Goal: Task Accomplishment & Management: Use online tool/utility

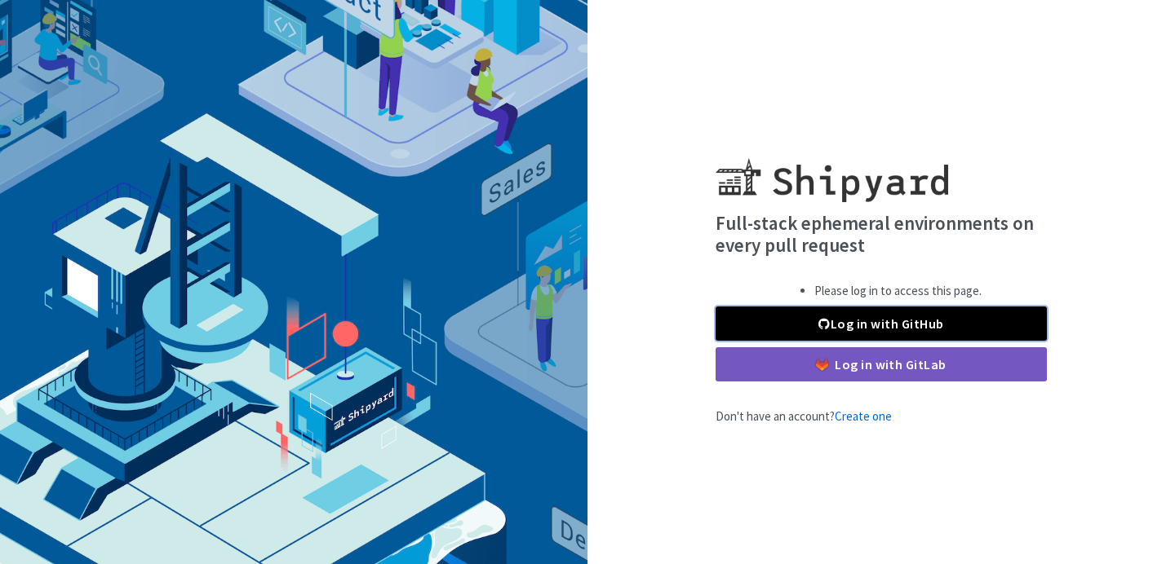
click at [887, 326] on link "Log in with GitHub" at bounding box center [880, 324] width 331 height 34
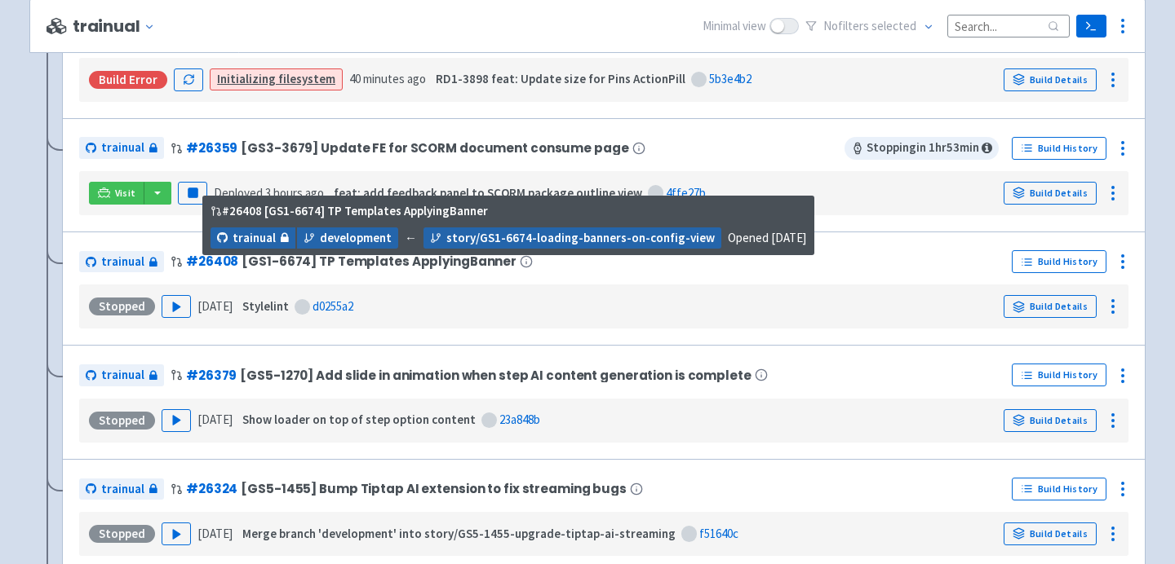
scroll to position [890, 0]
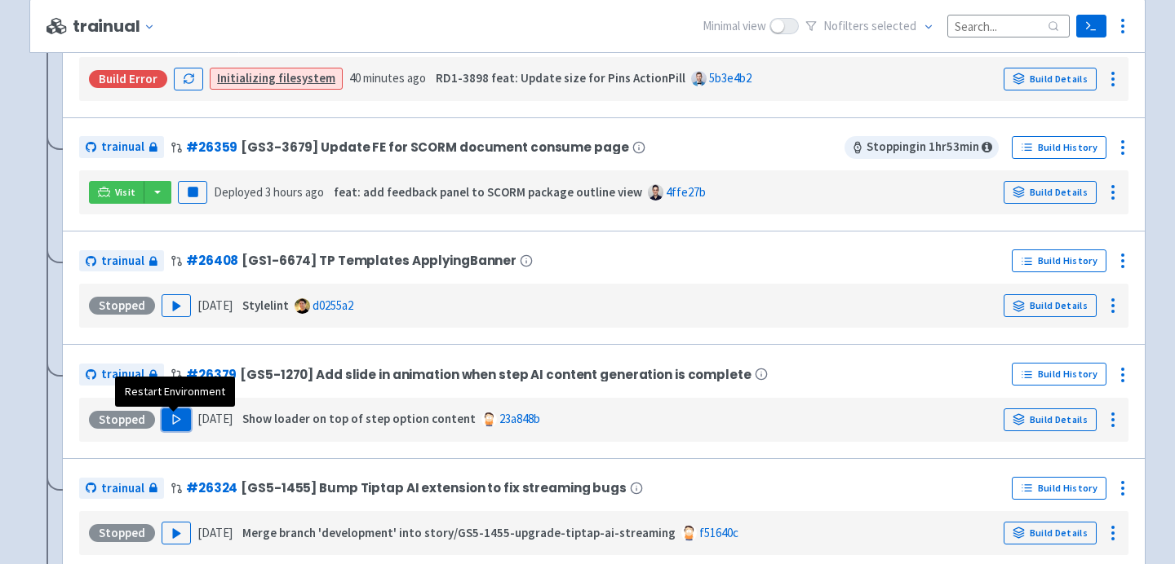
click at [170, 417] on button "Play" at bounding box center [175, 420] width 29 height 23
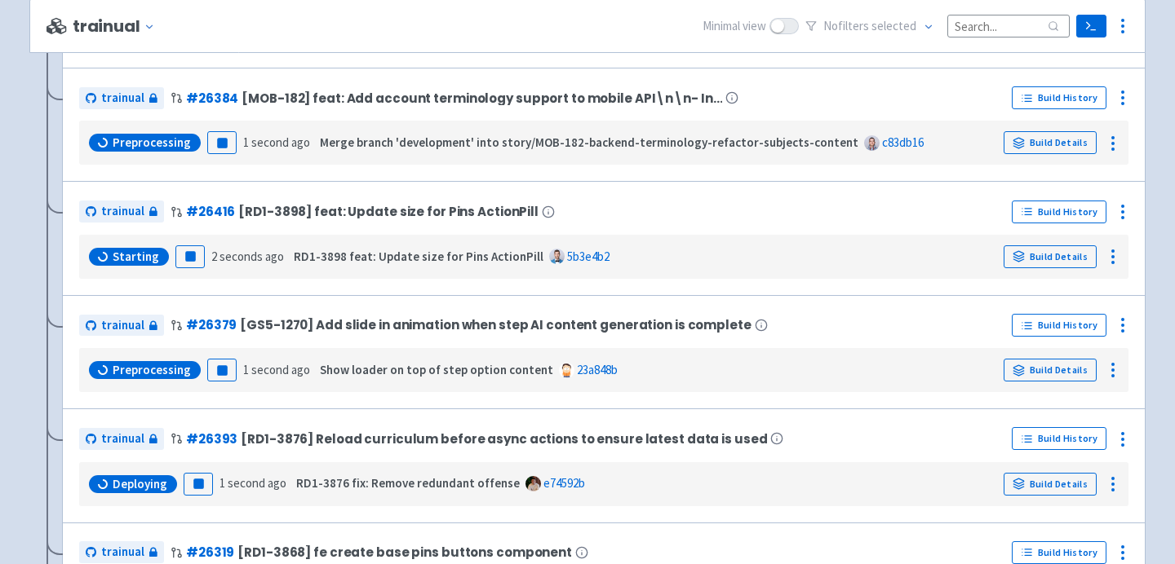
scroll to position [485, 0]
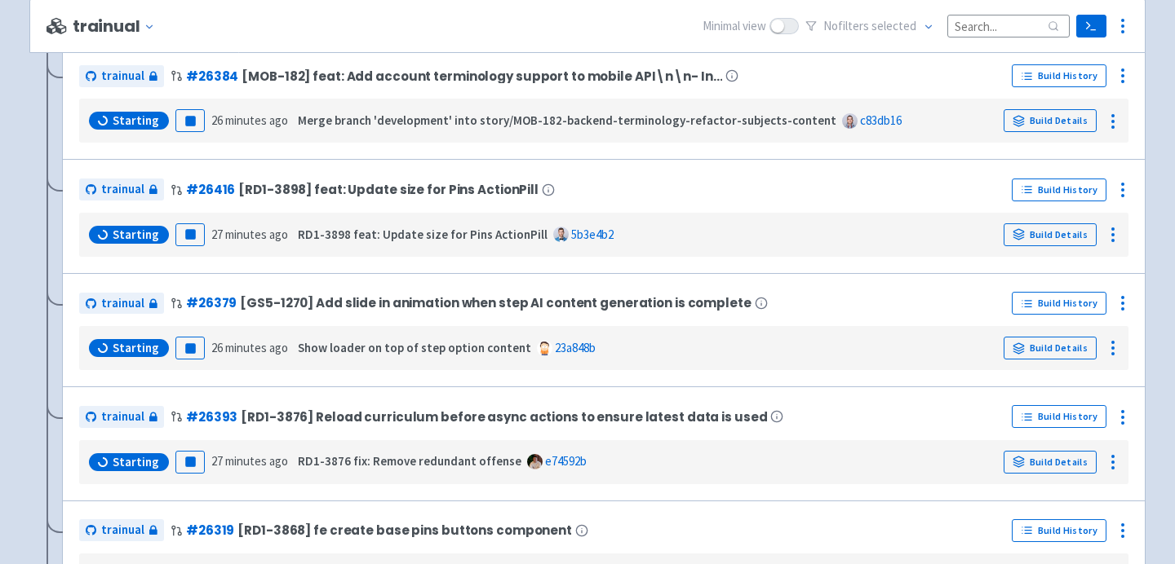
scroll to position [571, 0]
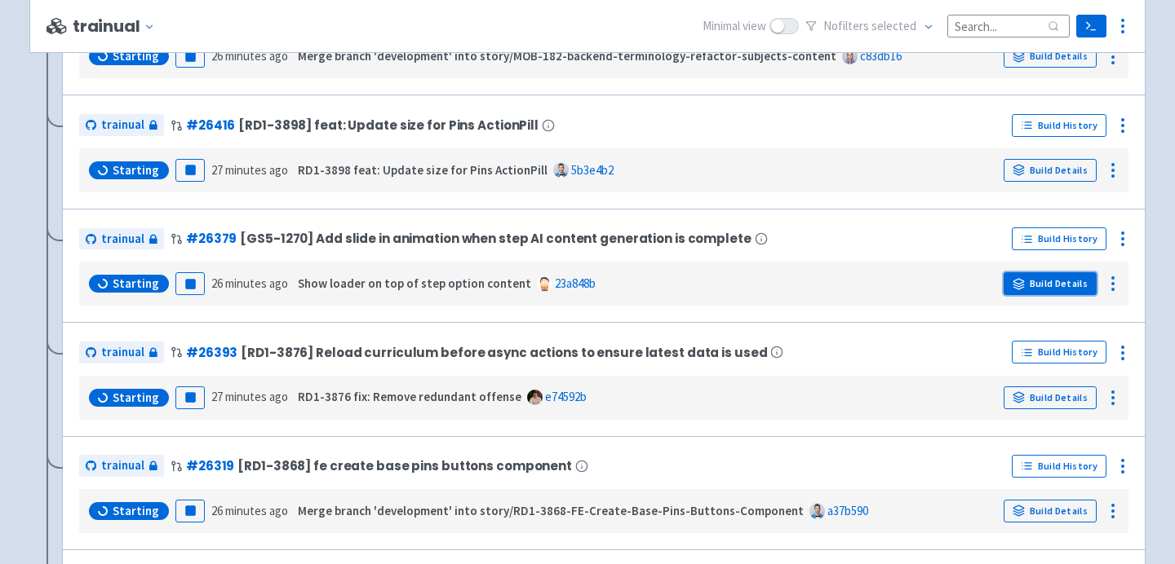
click at [1024, 285] on icon at bounding box center [1018, 286] width 11 height 2
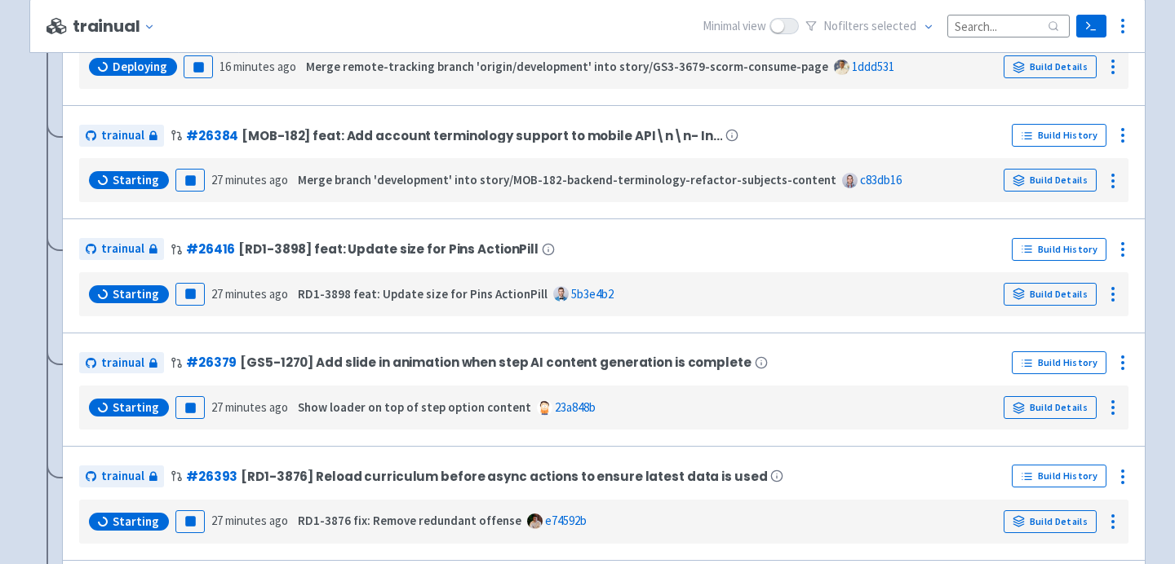
scroll to position [449, 0]
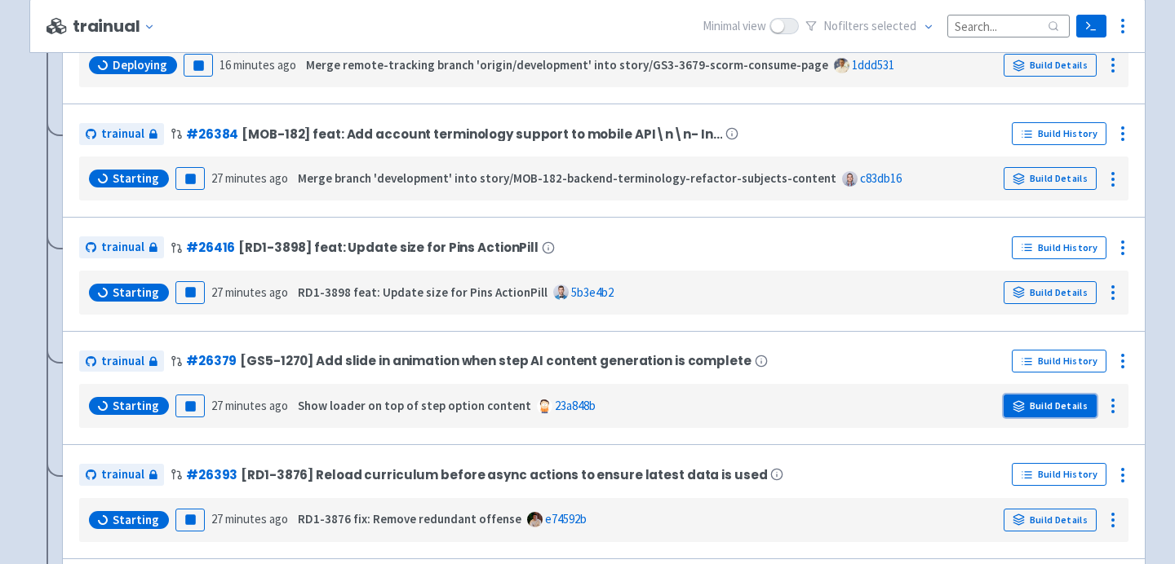
click at [1063, 403] on link "Build Details" at bounding box center [1049, 406] width 93 height 23
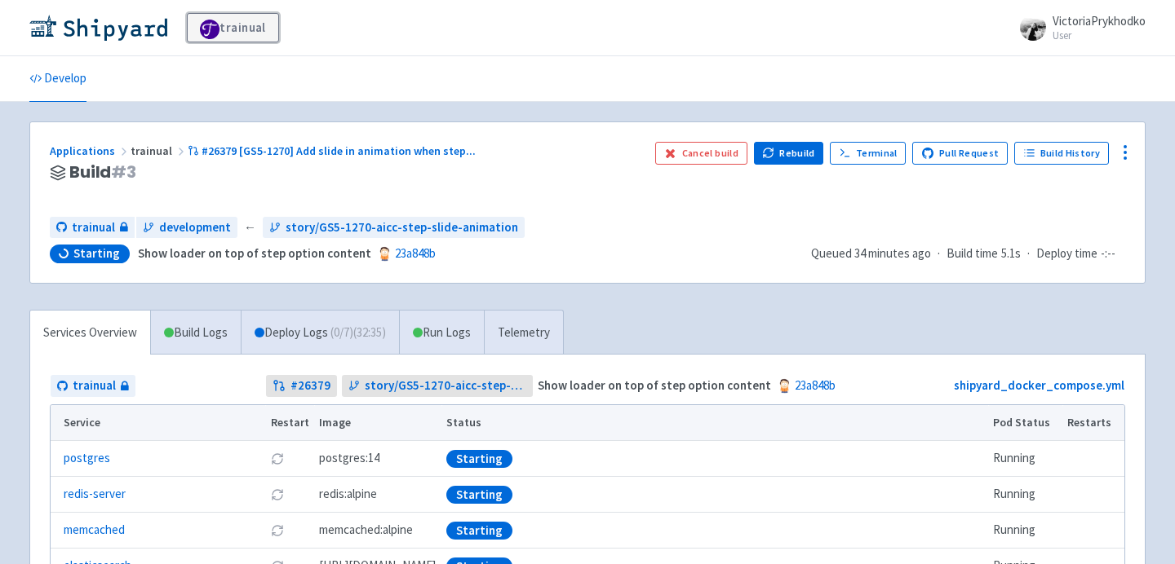
click at [242, 25] on link "trainual" at bounding box center [233, 27] width 92 height 29
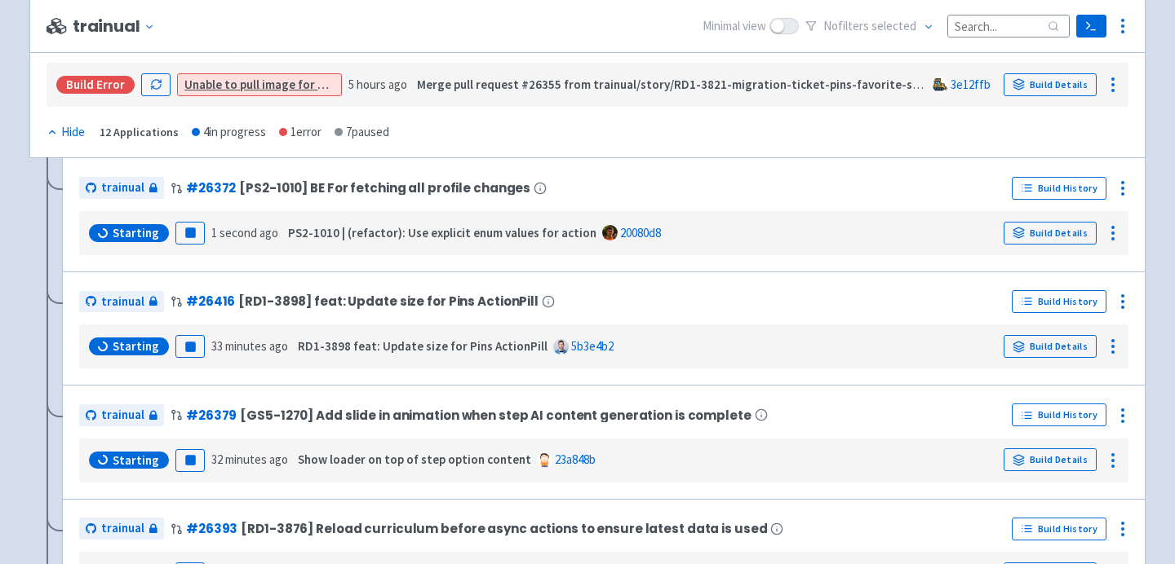
scroll to position [285, 0]
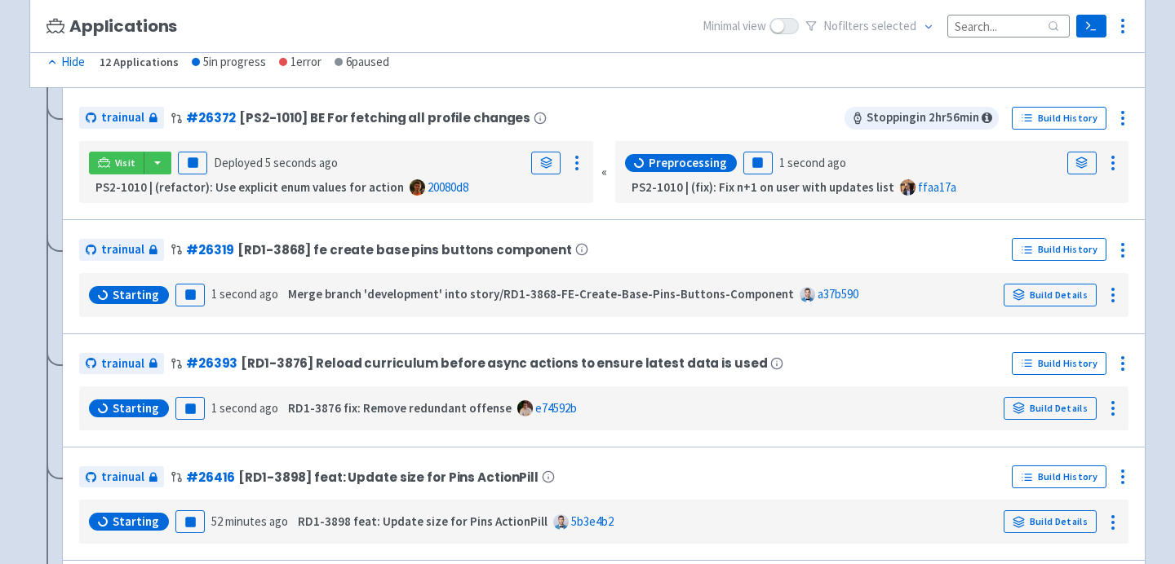
scroll to position [352, 0]
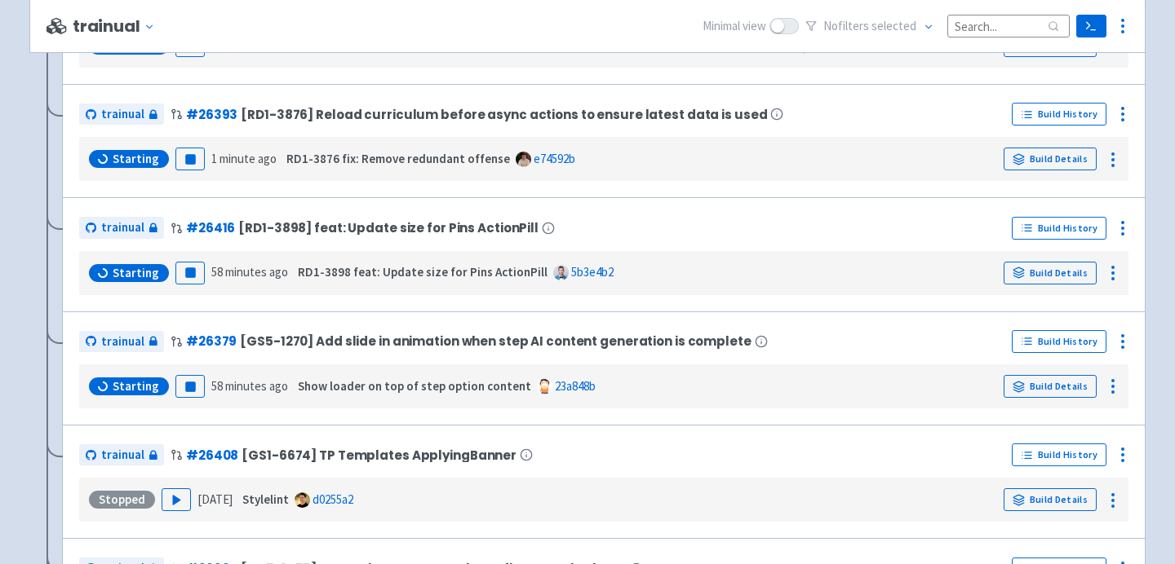
scroll to position [599, 0]
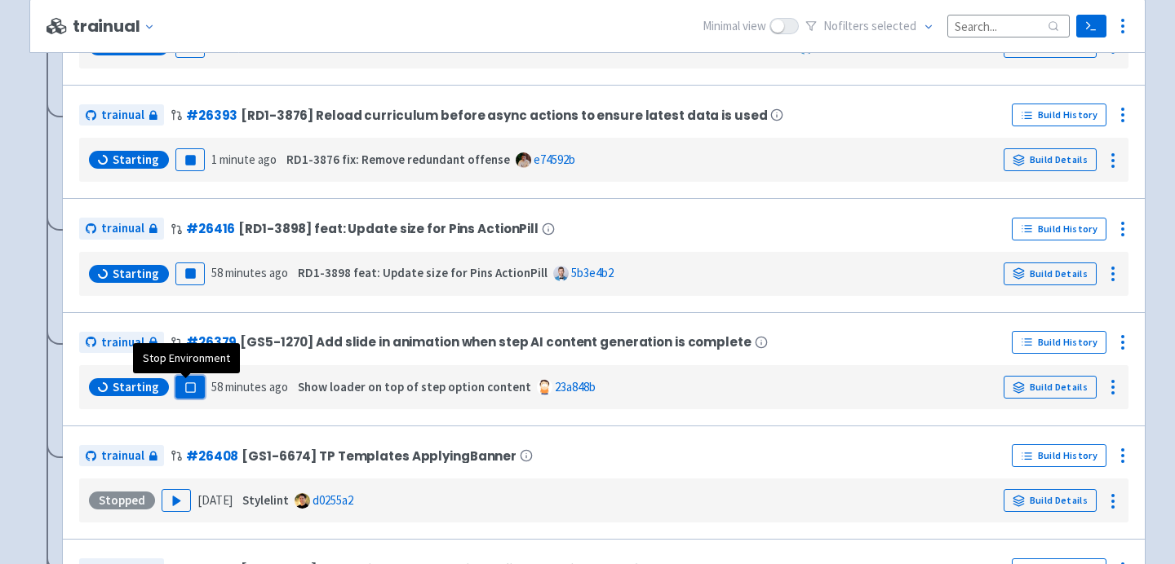
click at [185, 383] on button "Pause" at bounding box center [189, 387] width 29 height 23
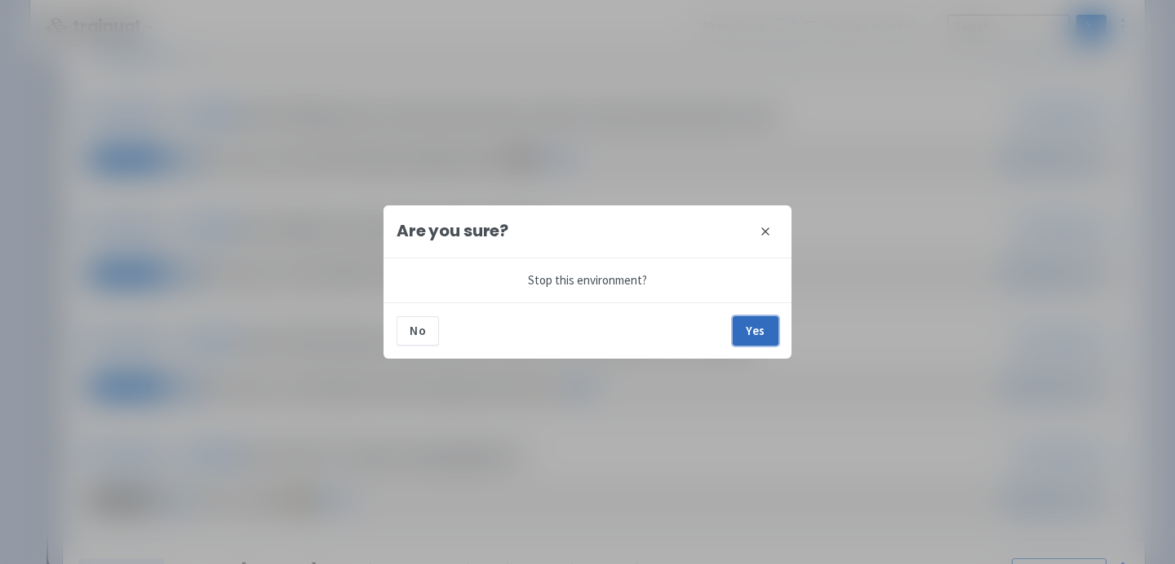
click at [765, 334] on button "Yes" at bounding box center [755, 330] width 46 height 29
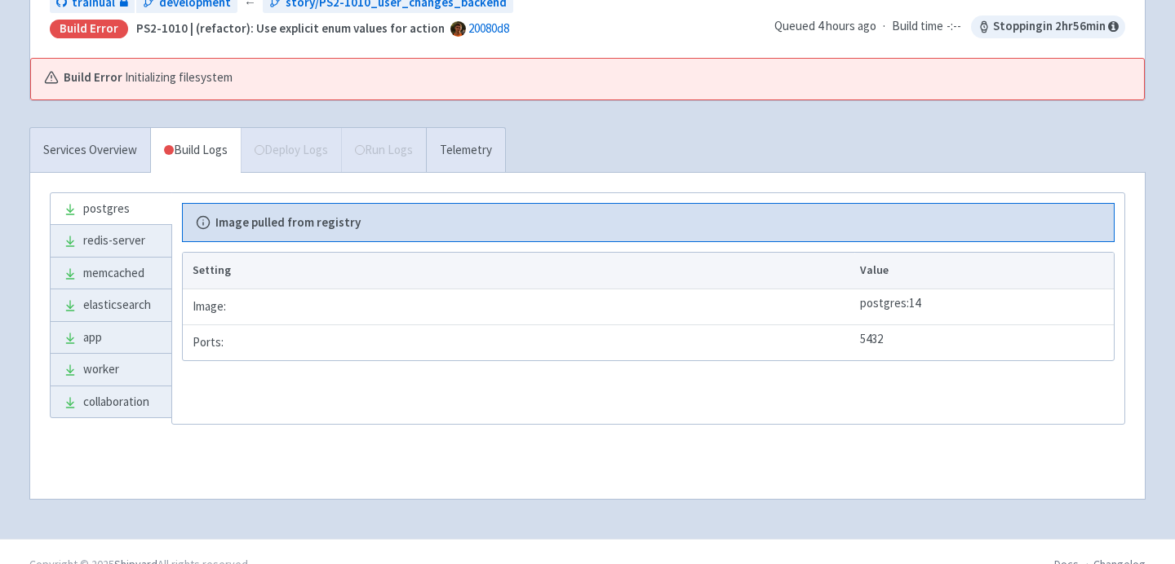
scroll to position [234, 0]
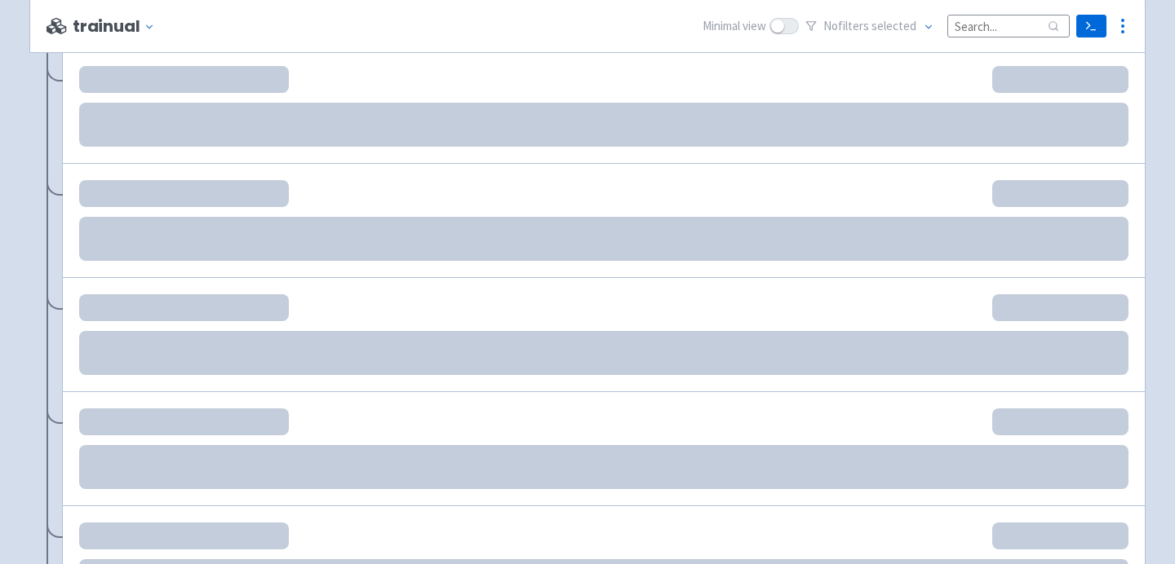
scroll to position [636, 0]
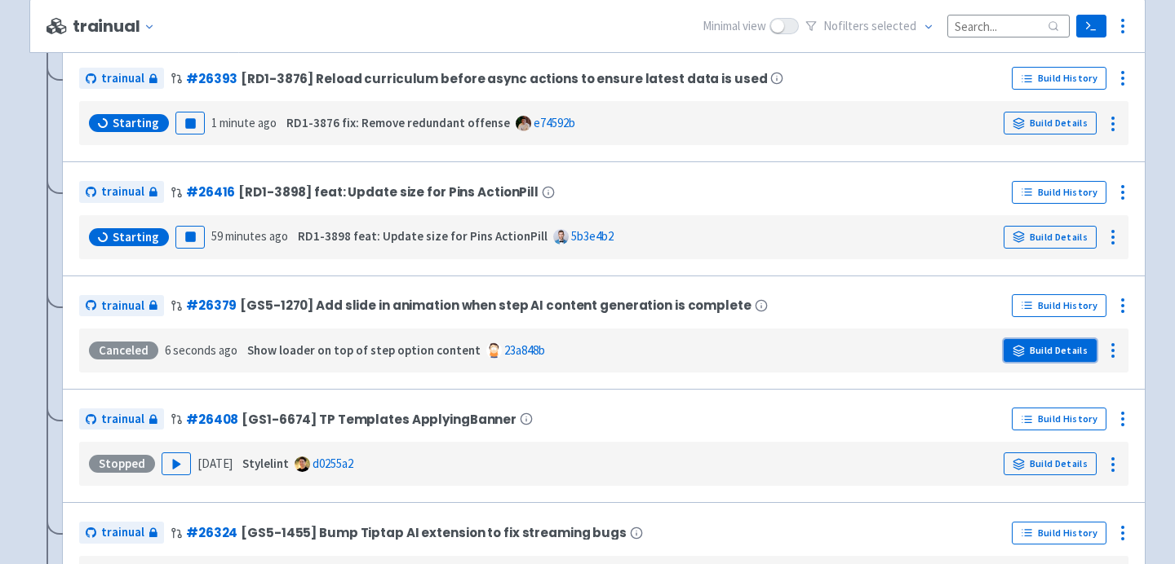
click at [1047, 356] on link "Build Details" at bounding box center [1049, 350] width 93 height 23
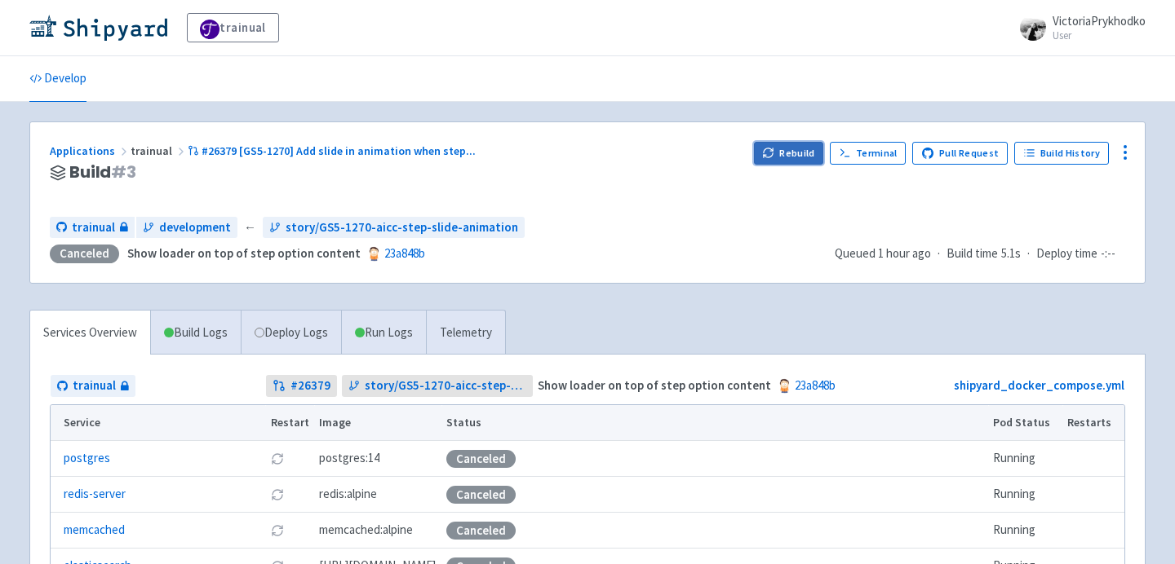
click at [793, 151] on button "Rebuild" at bounding box center [789, 153] width 70 height 23
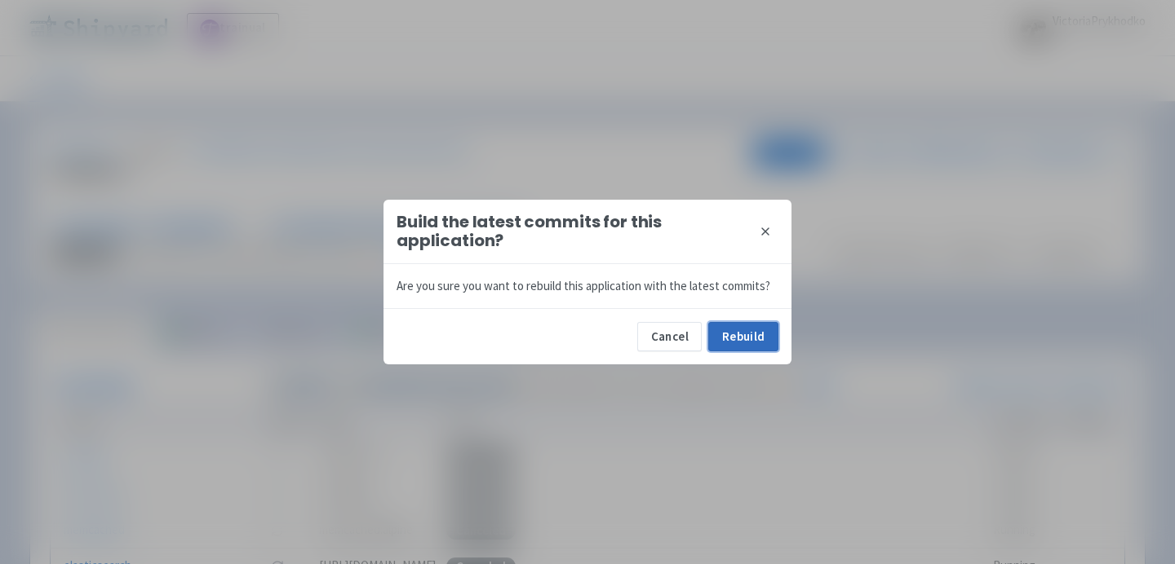
click at [723, 324] on button "Rebuild" at bounding box center [743, 336] width 70 height 29
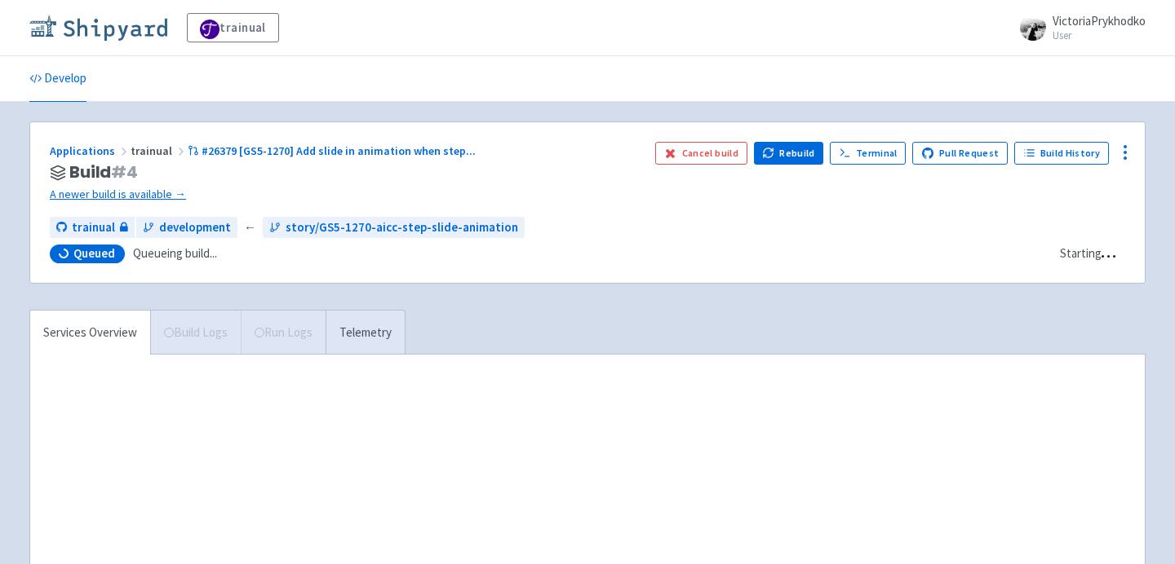
click at [132, 15] on img at bounding box center [98, 28] width 138 height 26
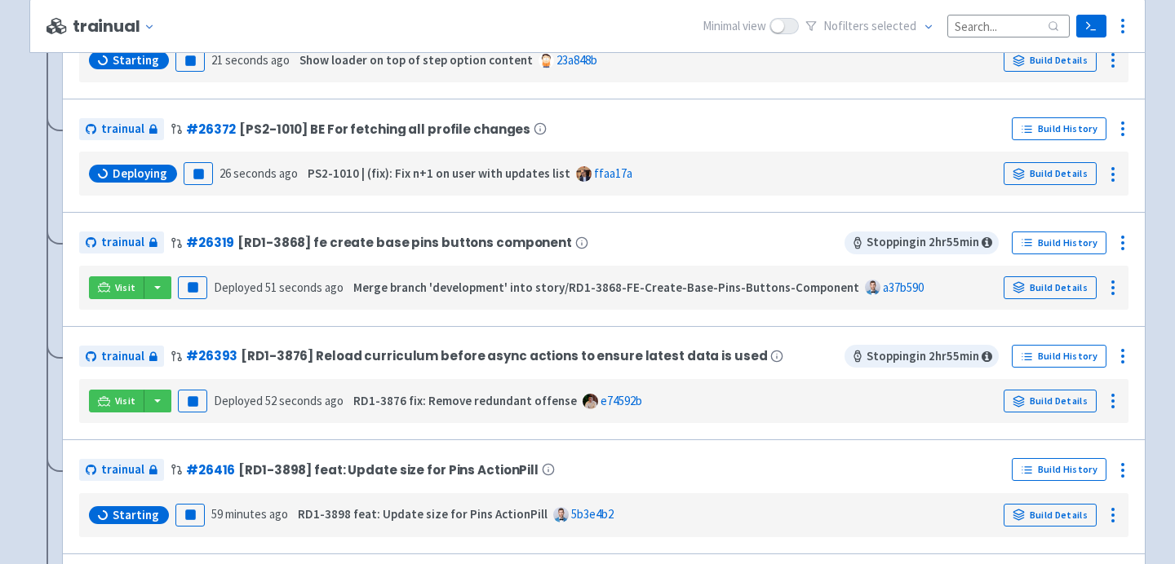
scroll to position [466, 0]
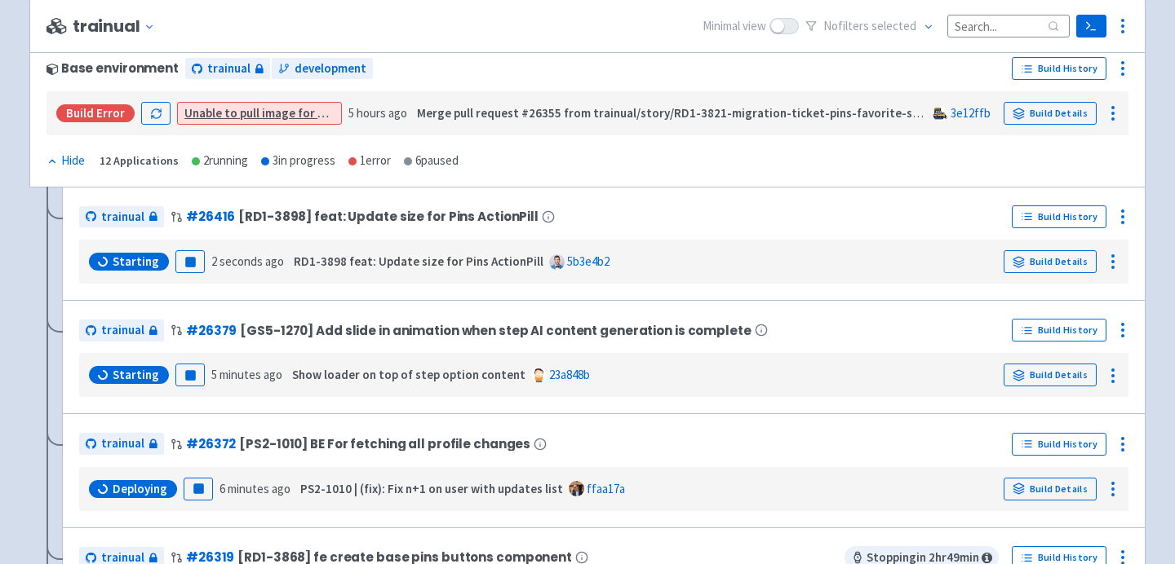
scroll to position [261, 0]
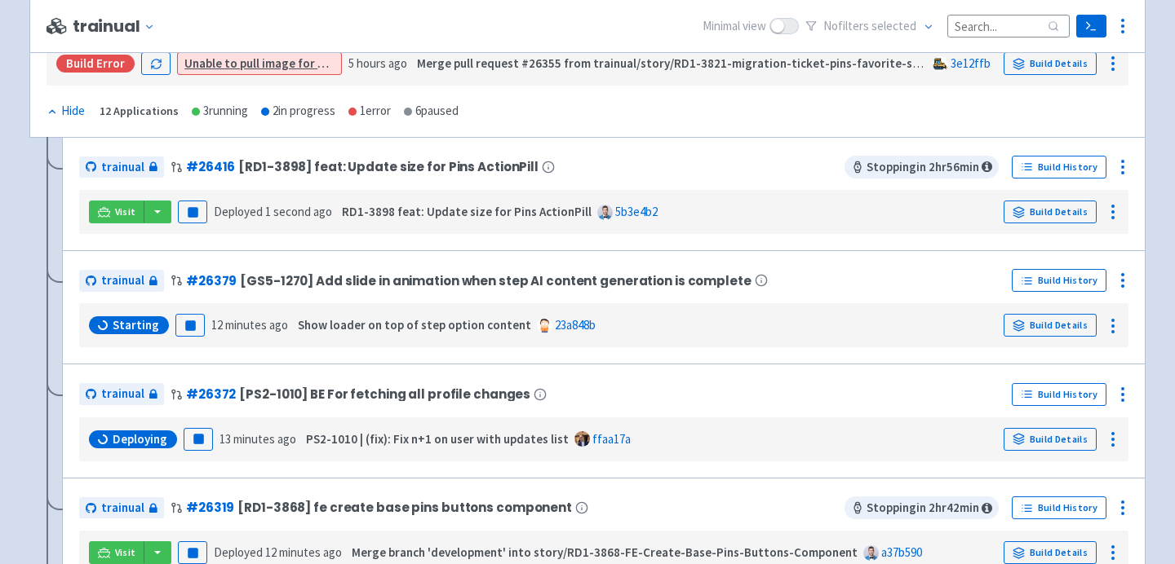
scroll to position [334, 0]
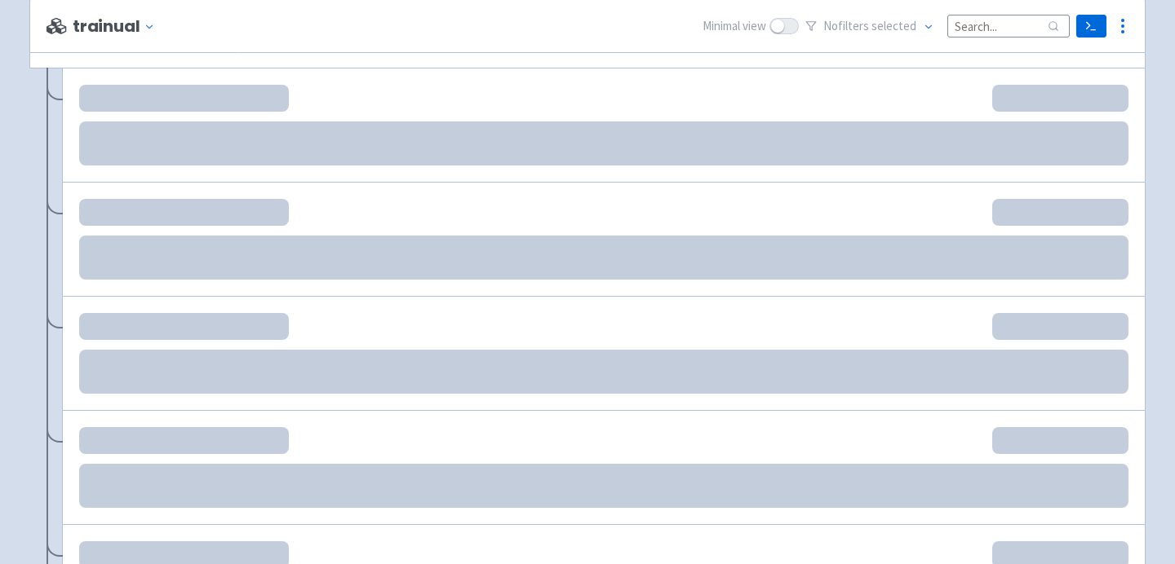
scroll to position [353, 0]
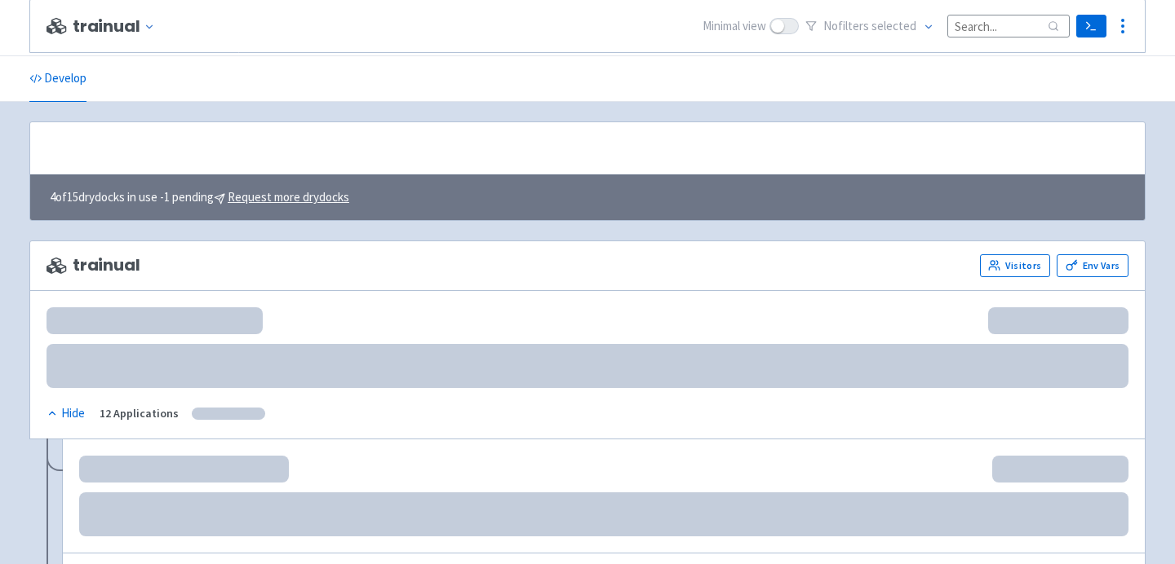
scroll to position [372, 0]
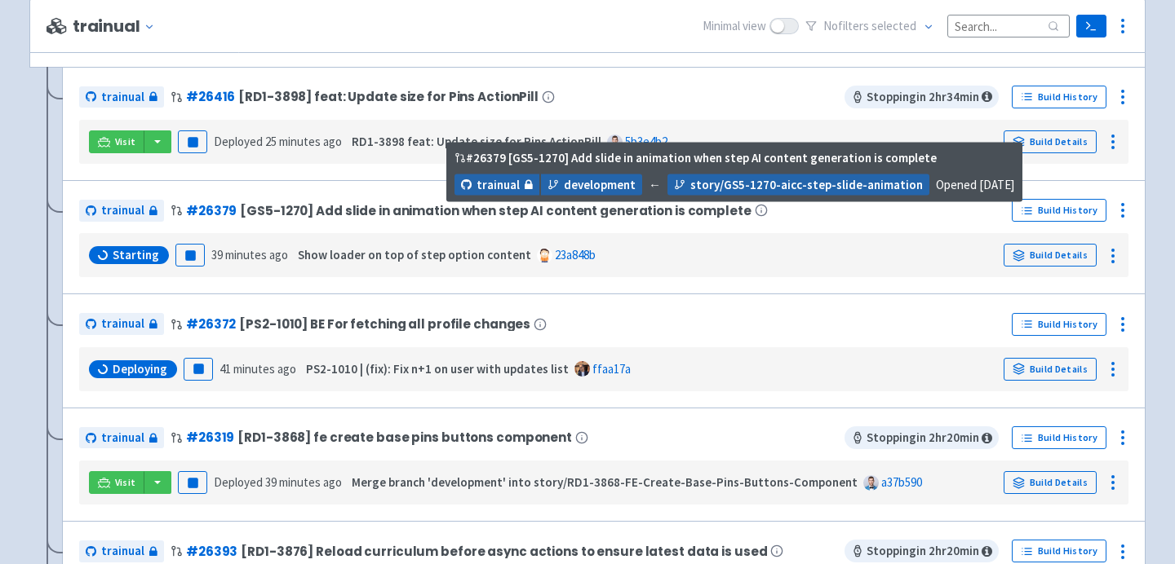
click at [594, 212] on span "[GS5-1270] Add slide in animation when step AI content generation is complete" at bounding box center [495, 211] width 511 height 14
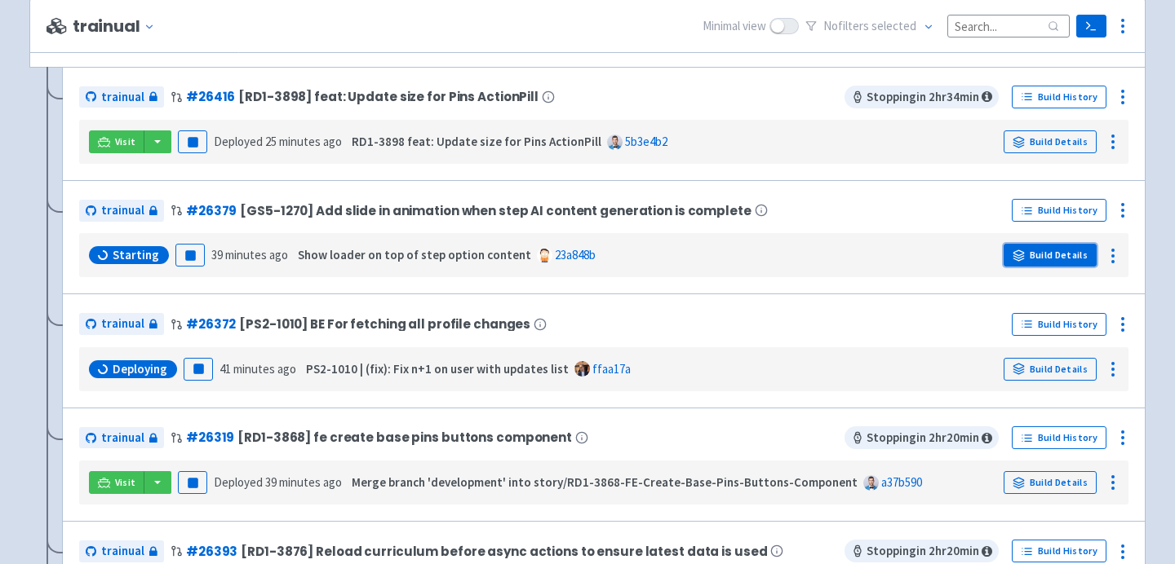
click at [1059, 248] on link "Build Details" at bounding box center [1049, 255] width 93 height 23
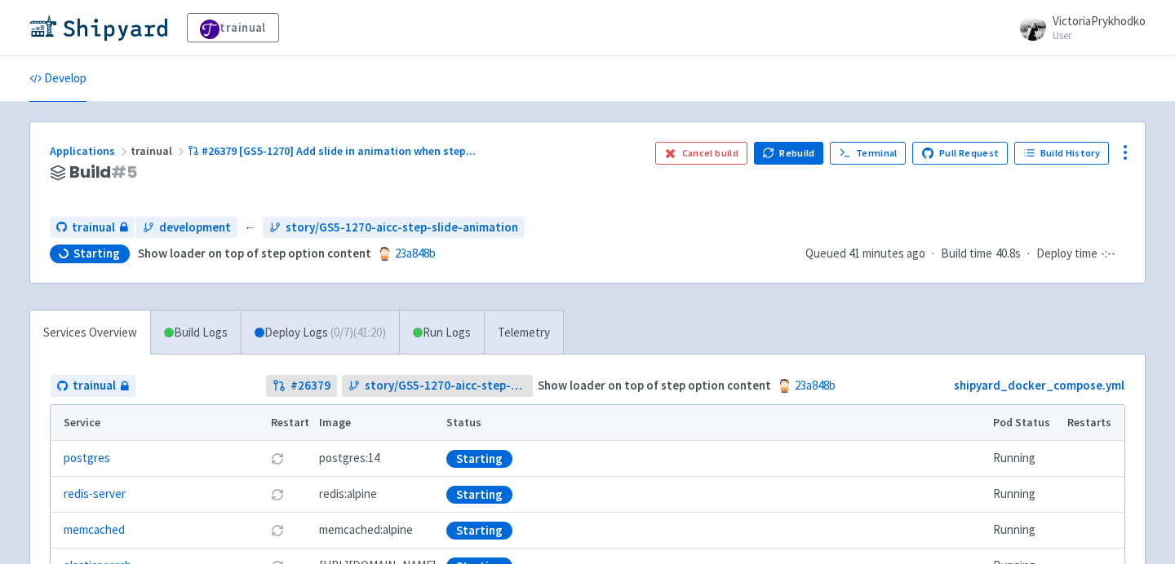
click at [110, 254] on span "Starting" at bounding box center [96, 254] width 46 height 16
click at [195, 14] on link "trainual" at bounding box center [233, 27] width 92 height 29
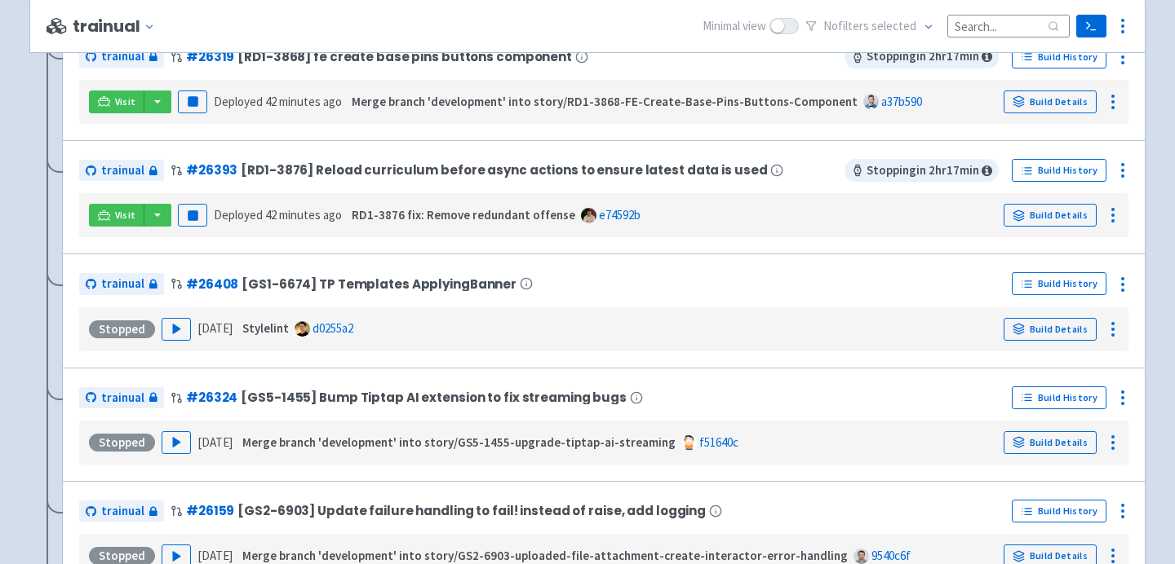
scroll to position [755, 0]
